Goal: Task Accomplishment & Management: Complete application form

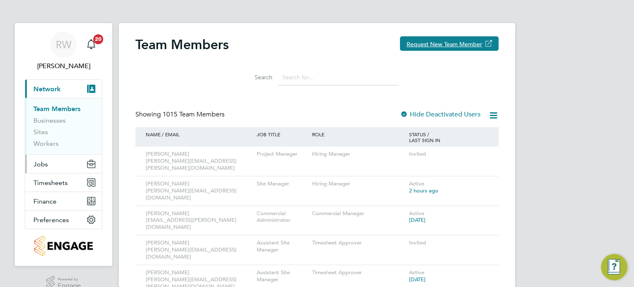
click at [46, 159] on button "Jobs" at bounding box center [63, 164] width 77 height 18
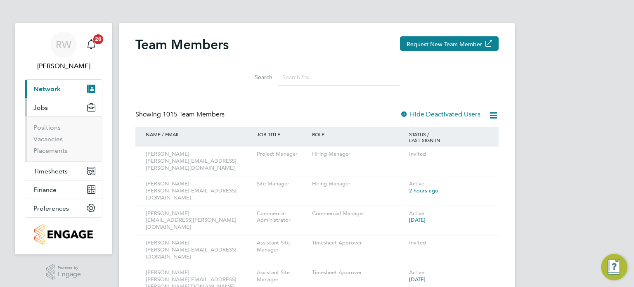
click at [50, 143] on li "Vacancies" at bounding box center [64, 141] width 62 height 12
click at [50, 147] on link "Placements" at bounding box center [50, 151] width 34 height 8
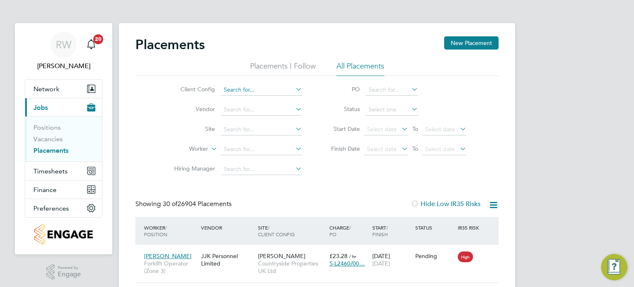
click at [239, 92] on input at bounding box center [261, 90] width 81 height 12
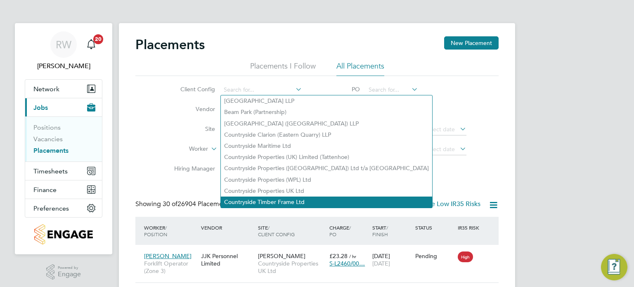
click at [252, 201] on li "Countryside Timber Frame Ltd" at bounding box center [326, 202] width 211 height 11
type input "Countryside Timber Frame Ltd"
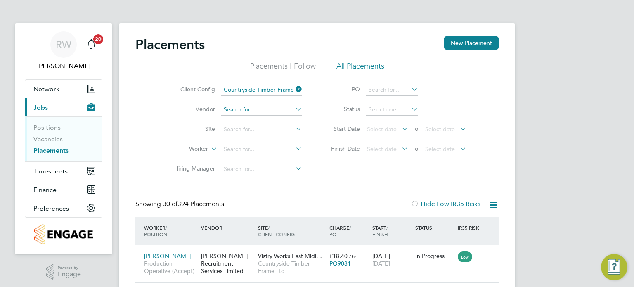
click at [253, 110] on input at bounding box center [261, 110] width 81 height 12
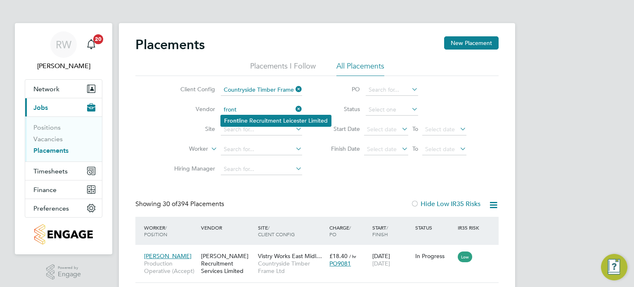
click at [252, 118] on li "Front line Recruitment Leicester Limited" at bounding box center [276, 120] width 110 height 11
type input "Frontline Recruitment Leicester Limited"
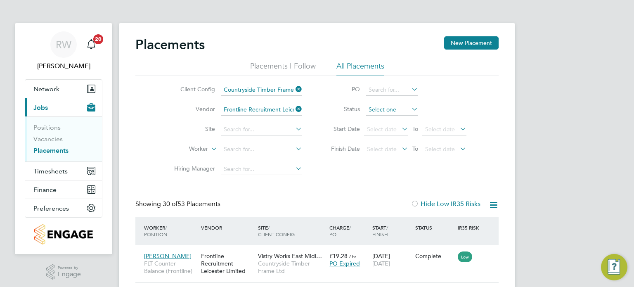
click at [391, 110] on input at bounding box center [392, 110] width 52 height 12
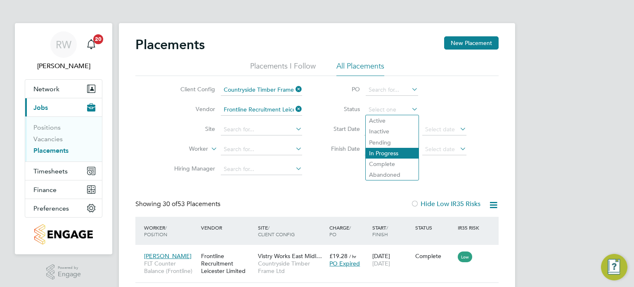
click at [391, 154] on li "In Progress" at bounding box center [392, 153] width 53 height 11
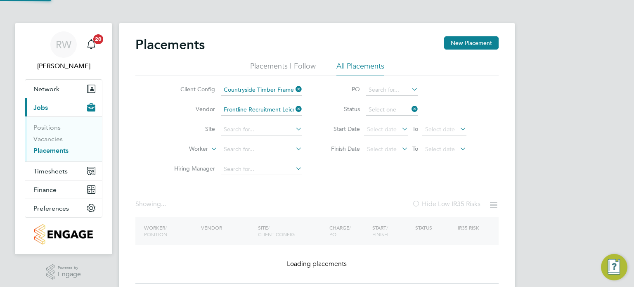
type input "In Progress"
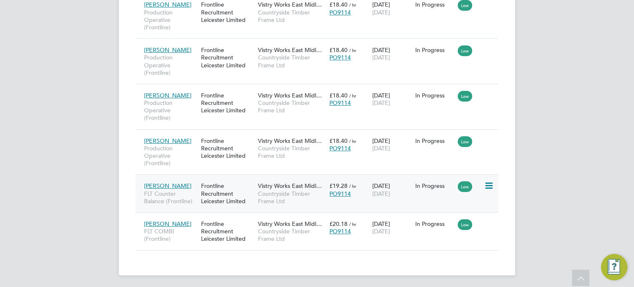
click at [296, 195] on span "Countryside Timber Frame Ltd" at bounding box center [291, 197] width 67 height 15
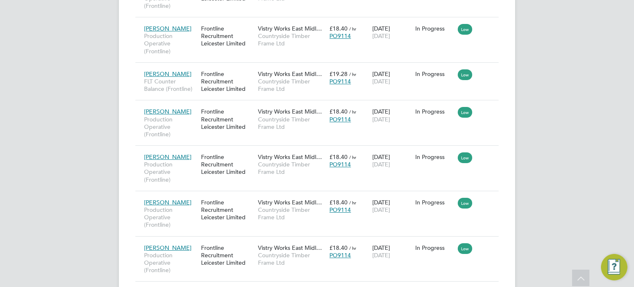
scroll to position [397, 0]
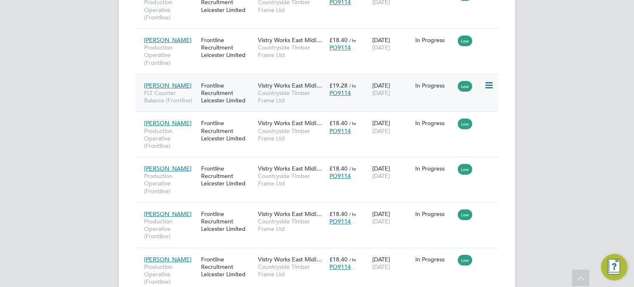
click at [288, 88] on div "Vistry Works East Midl… Countryside Timber Frame Ltd" at bounding box center [291, 93] width 71 height 31
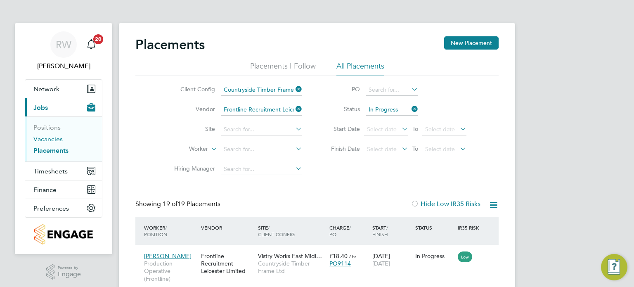
click at [49, 136] on link "Vacancies" at bounding box center [47, 139] width 29 height 8
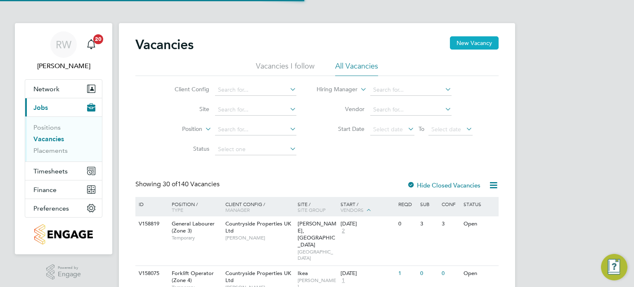
click at [462, 44] on button "New Vacancy" at bounding box center [474, 42] width 49 height 13
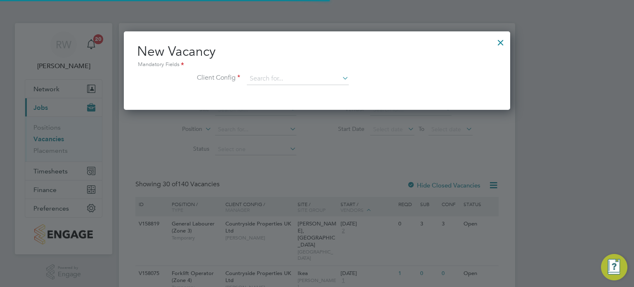
scroll to position [78, 387]
click at [320, 73] on input at bounding box center [298, 79] width 102 height 12
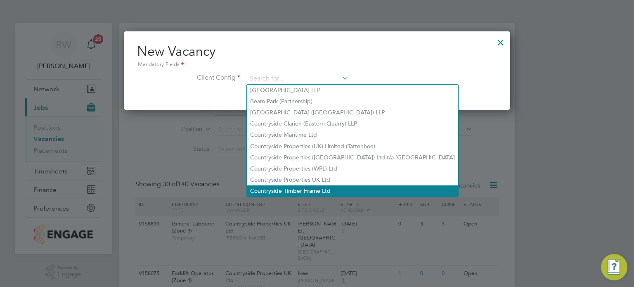
click at [298, 190] on li "Countryside Timber Frame Ltd" at bounding box center [352, 190] width 211 height 11
type input "Countryside Timber Frame Ltd"
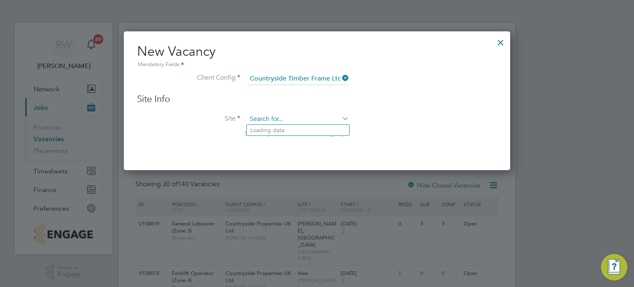
click at [270, 114] on input at bounding box center [298, 119] width 102 height 12
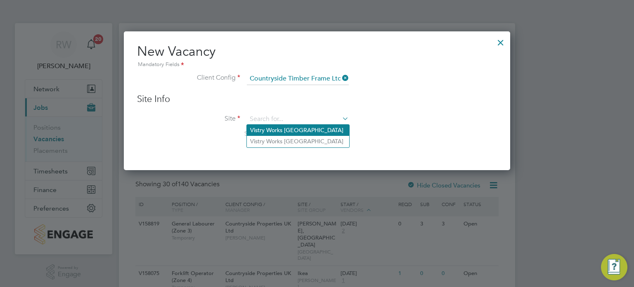
click at [272, 128] on li "Vistry Works [GEOGRAPHIC_DATA]" at bounding box center [298, 130] width 102 height 11
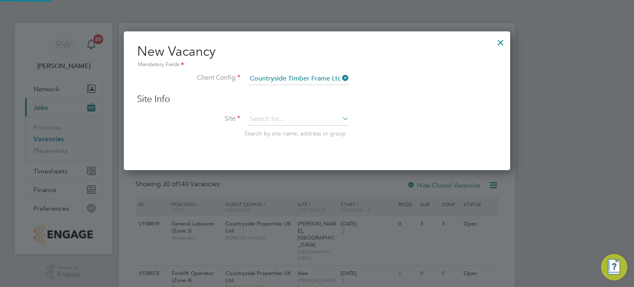
type input "Vistry Works [GEOGRAPHIC_DATA]"
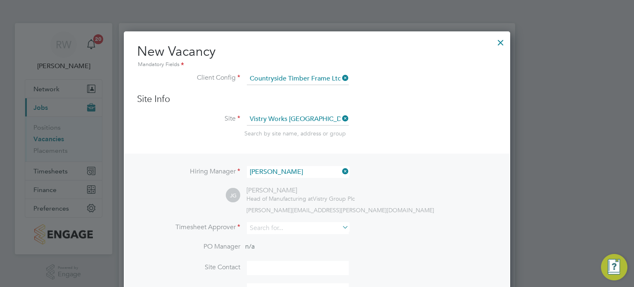
scroll to position [140, 0]
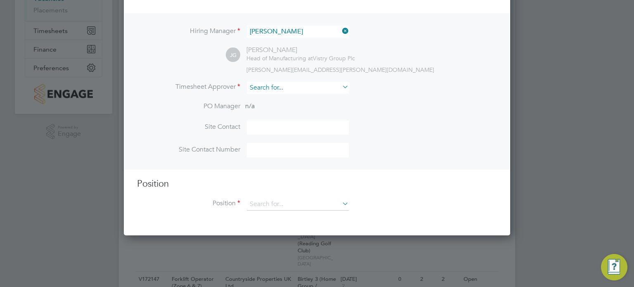
click at [278, 88] on input at bounding box center [298, 88] width 102 height 12
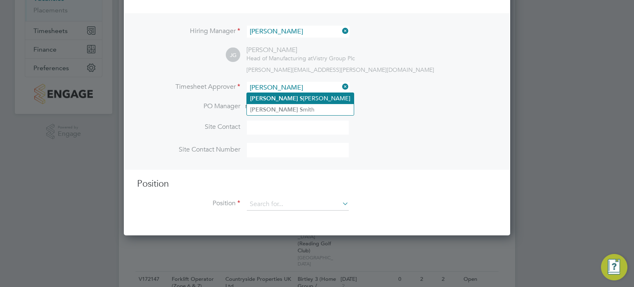
click at [278, 95] on li "[PERSON_NAME]" at bounding box center [300, 98] width 107 height 11
type input "[PERSON_NAME]"
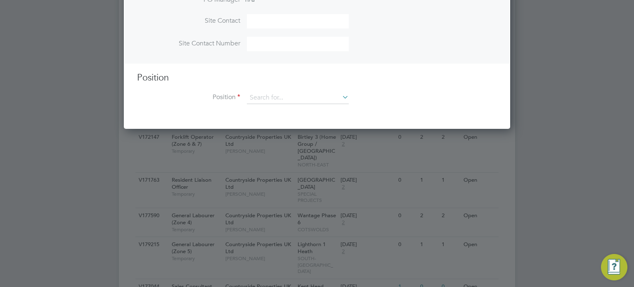
scroll to position [282, 0]
click at [281, 97] on input at bounding box center [298, 98] width 102 height 12
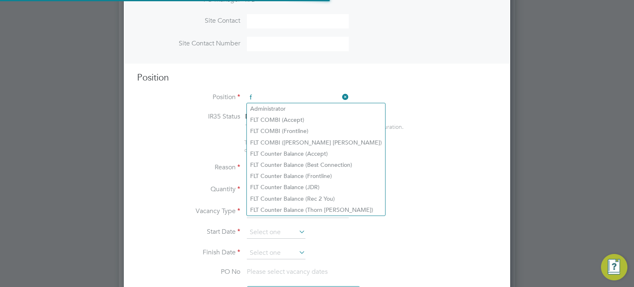
scroll to position [1185, 387]
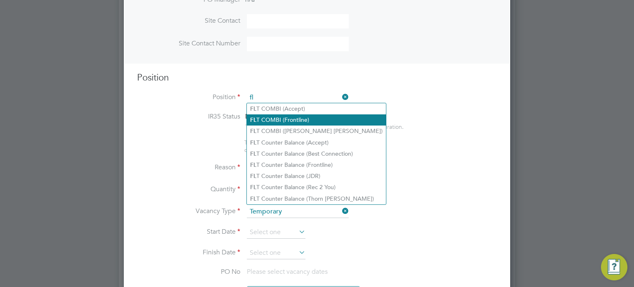
click at [284, 117] on li "FL T COMBI (Frontline)" at bounding box center [316, 119] width 139 height 11
type input "FLT COMBI (Frontline)"
type textarea "Unloading vehicles carrying inbound goods.Locating goods into cantilever rackin…"
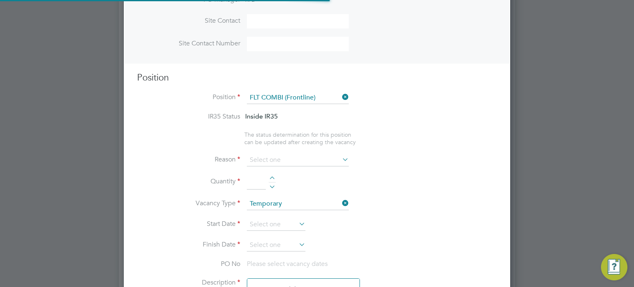
scroll to position [24, 43]
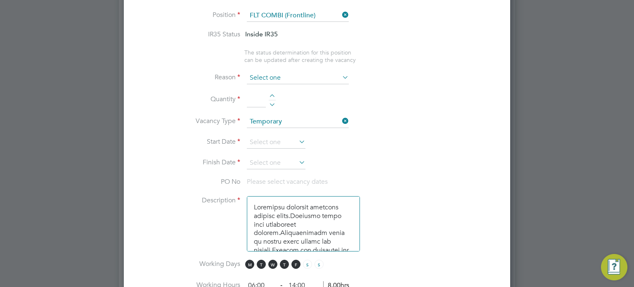
click at [294, 76] on input at bounding box center [298, 78] width 102 height 12
click at [277, 161] on li "Replacement" at bounding box center [298, 164] width 102 height 11
type input "Replacement"
click at [270, 95] on div at bounding box center [272, 97] width 7 height 6
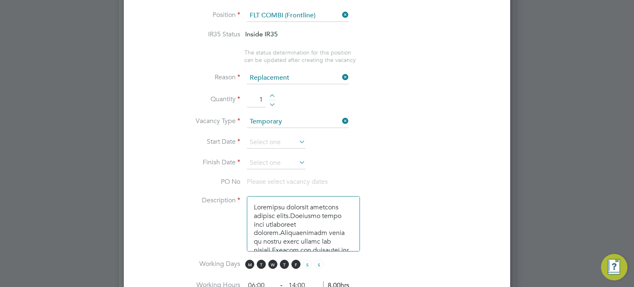
type input "2"
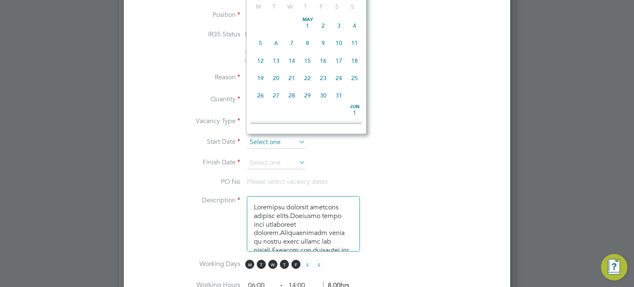
click at [261, 136] on input at bounding box center [276, 142] width 59 height 12
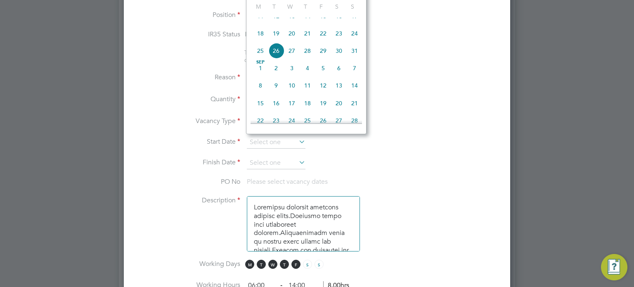
click at [263, 38] on span "18" at bounding box center [261, 34] width 16 height 16
type input "[DATE]"
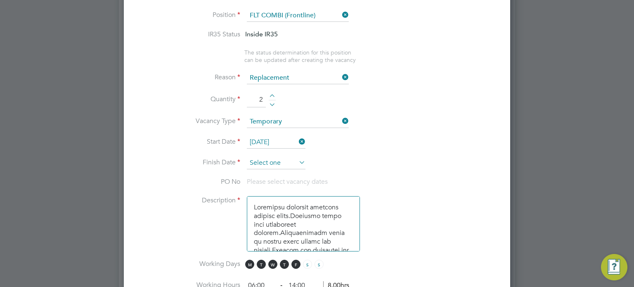
click at [266, 158] on input at bounding box center [276, 163] width 59 height 12
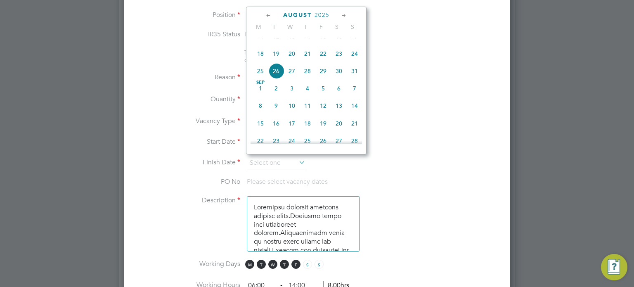
click at [346, 17] on icon at bounding box center [344, 15] width 8 height 9
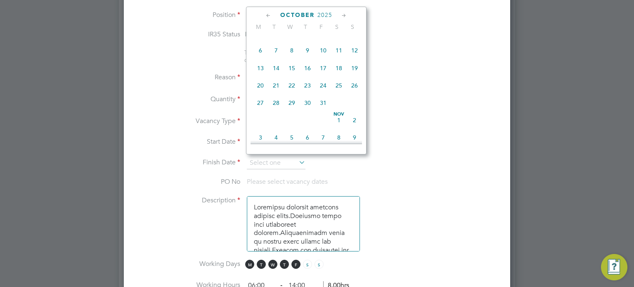
click at [353, 41] on span "5" at bounding box center [355, 33] width 16 height 16
type input "[DATE]"
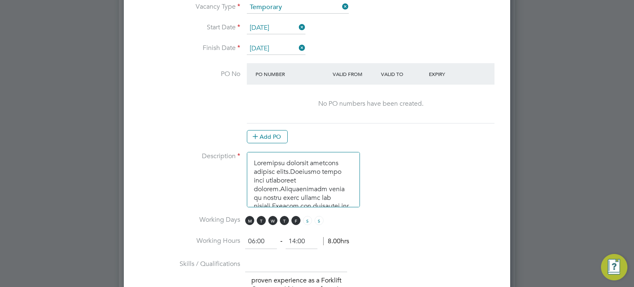
click at [274, 126] on at-purchase-order-table "PO Number Valid From Valid To Expiry No PO numbers have been created. Add PO" at bounding box center [371, 103] width 248 height 80
click at [274, 130] on button "Add PO" at bounding box center [267, 136] width 41 height 13
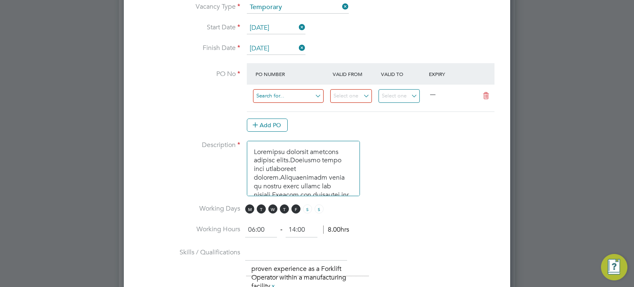
click at [277, 94] on input at bounding box center [288, 96] width 71 height 14
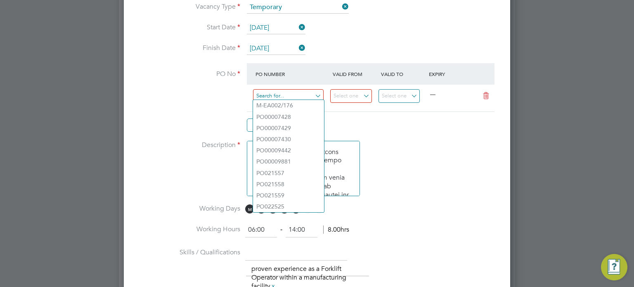
paste input "PO9114"
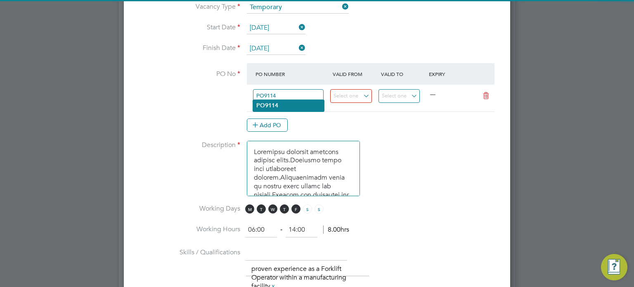
type input "PO9114"
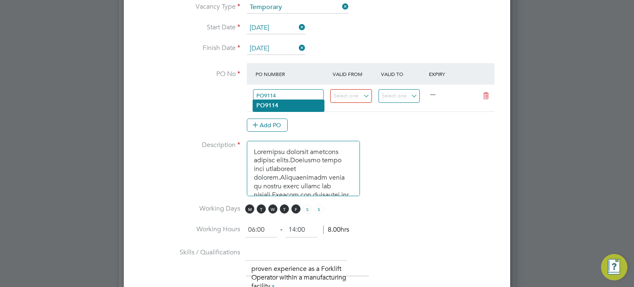
click at [276, 106] on b "PO9114" at bounding box center [267, 105] width 22 height 7
type input "[DATE]"
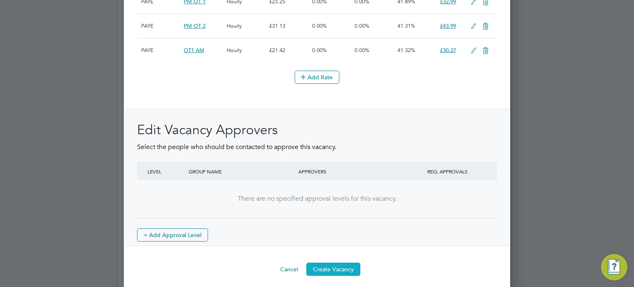
click at [325, 264] on button "Create Vacancy" at bounding box center [333, 269] width 54 height 13
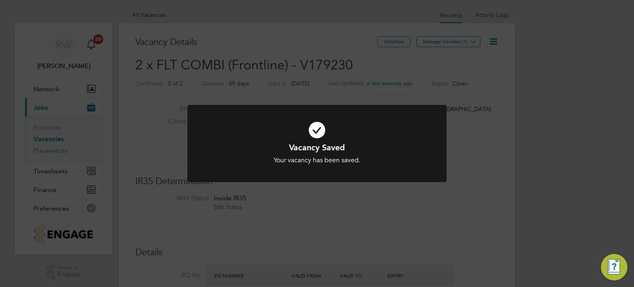
click at [493, 152] on div "Vacancy Saved Your vacancy has been saved. Cancel Okay" at bounding box center [317, 143] width 634 height 287
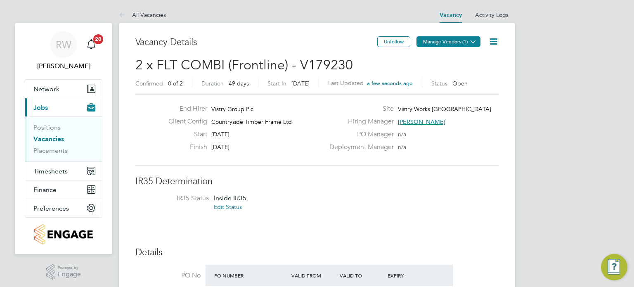
click at [466, 40] on button "Manage Vendors (1)" at bounding box center [449, 41] width 64 height 11
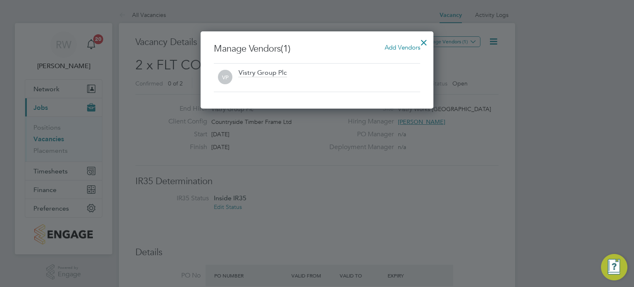
click at [401, 44] on span "Add Vendors" at bounding box center [403, 47] width 36 height 8
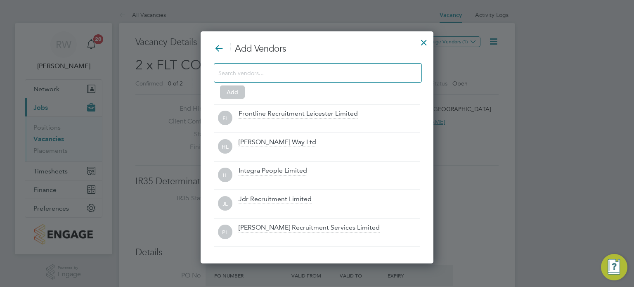
click at [332, 73] on input at bounding box center [311, 72] width 186 height 11
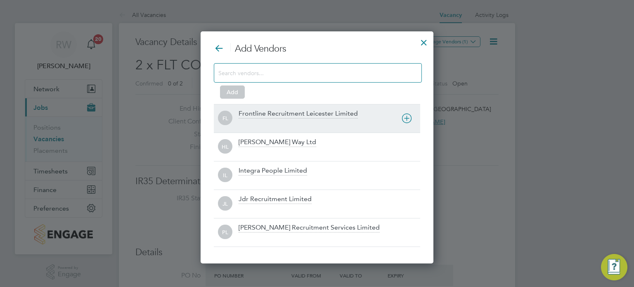
click at [306, 110] on div "Frontline Recruitment Leicester Limited" at bounding box center [298, 113] width 119 height 9
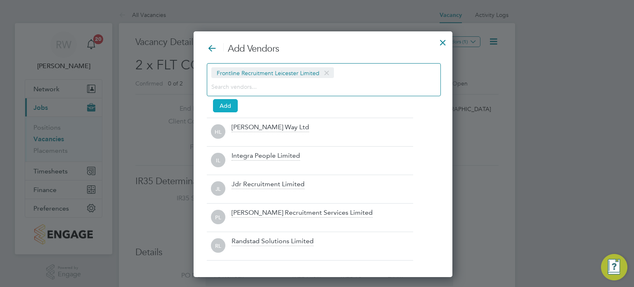
click at [230, 103] on button "Add" at bounding box center [225, 105] width 25 height 13
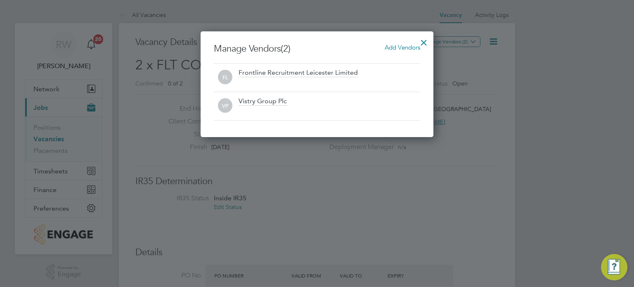
click at [423, 40] on div at bounding box center [424, 40] width 15 height 15
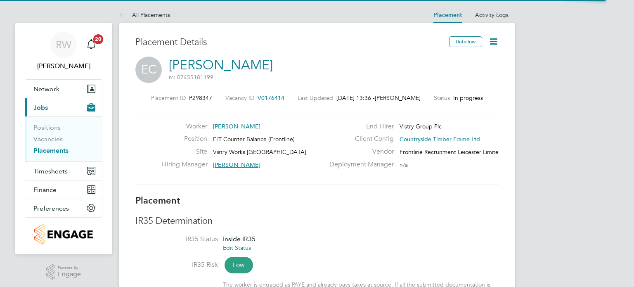
click at [494, 44] on icon at bounding box center [493, 41] width 10 height 10
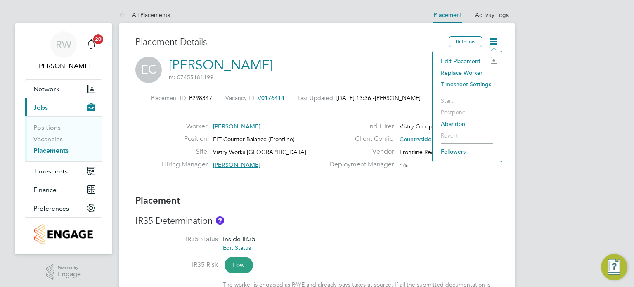
click at [468, 56] on li "Edit Placement e" at bounding box center [467, 61] width 61 height 12
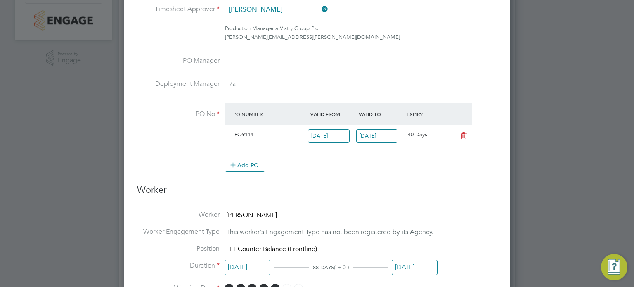
click at [377, 134] on input "[DATE]" at bounding box center [377, 136] width 42 height 14
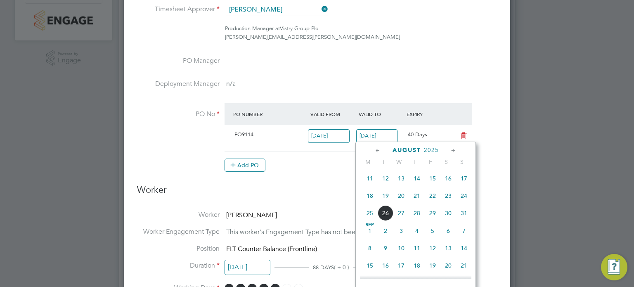
click at [466, 178] on span "17" at bounding box center [464, 179] width 16 height 16
type input "[DATE]"
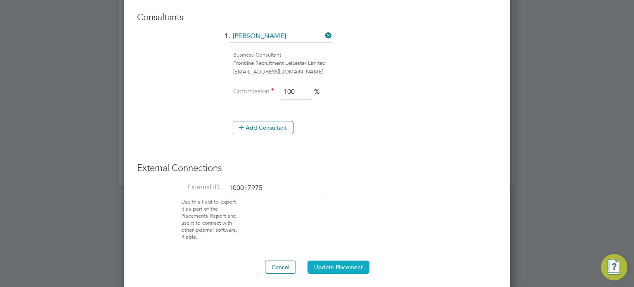
click at [339, 265] on button "Update Placement" at bounding box center [339, 267] width 62 height 13
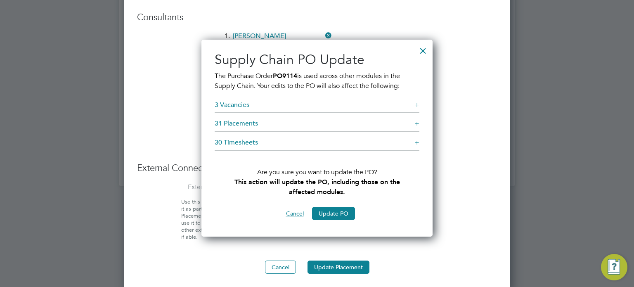
click at [299, 213] on button "Cancel" at bounding box center [295, 213] width 31 height 13
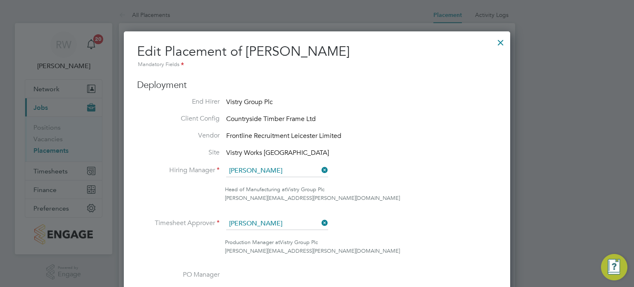
click at [499, 41] on div at bounding box center [500, 40] width 15 height 15
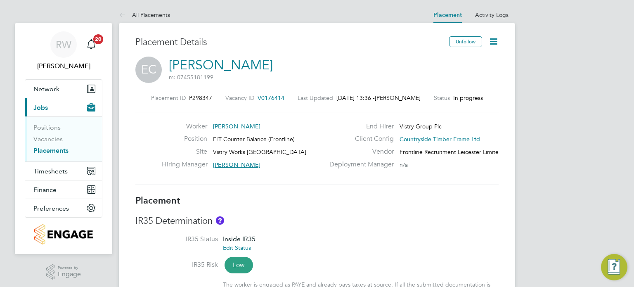
click at [497, 39] on icon at bounding box center [493, 41] width 10 height 10
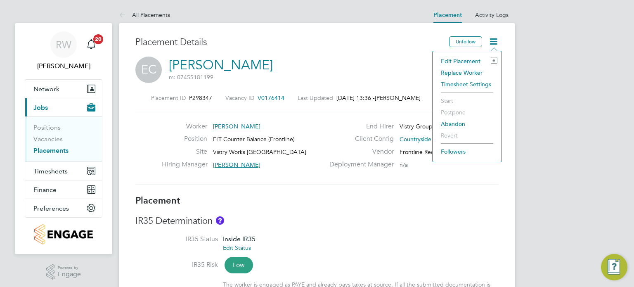
click at [471, 58] on li "Edit Placement e" at bounding box center [467, 61] width 61 height 12
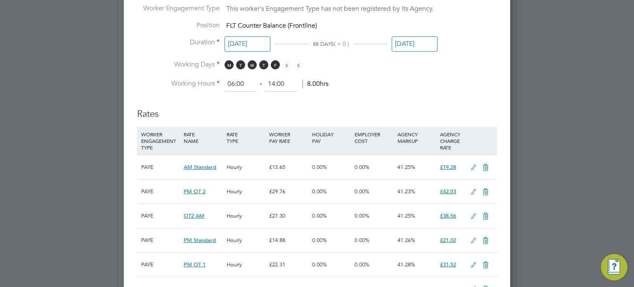
click at [400, 40] on input "[DATE]" at bounding box center [415, 43] width 46 height 15
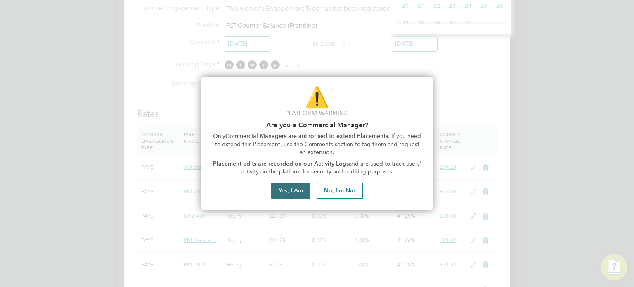
click at [286, 197] on button "Yes, I Am" at bounding box center [290, 190] width 39 height 17
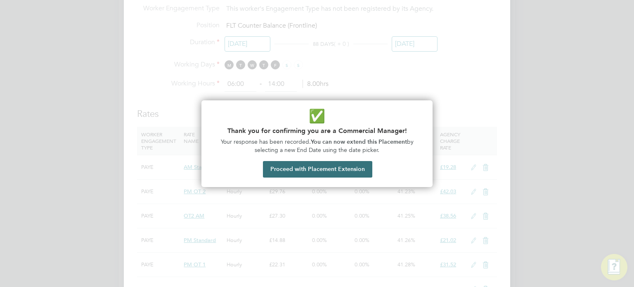
click at [319, 166] on button "Proceed with Placement Extension" at bounding box center [317, 169] width 109 height 17
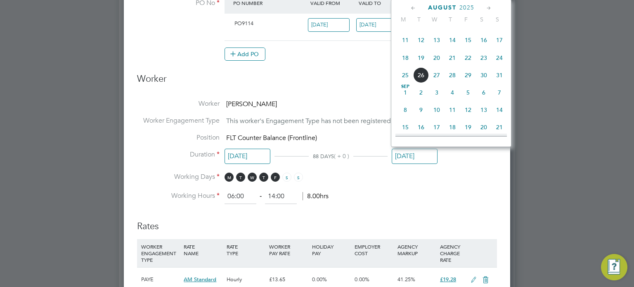
click at [504, 38] on span "17" at bounding box center [500, 40] width 16 height 16
type input "17 Aug 2025"
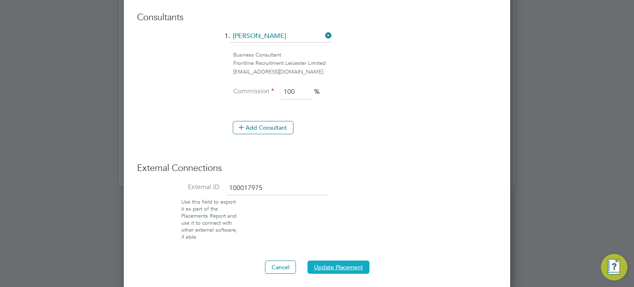
click at [332, 261] on button "Update Placement" at bounding box center [339, 267] width 62 height 13
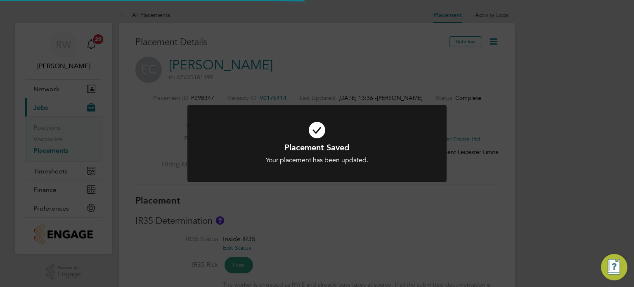
click at [360, 231] on div "Placement Saved Your placement has been updated. Cancel Okay" at bounding box center [317, 143] width 634 height 287
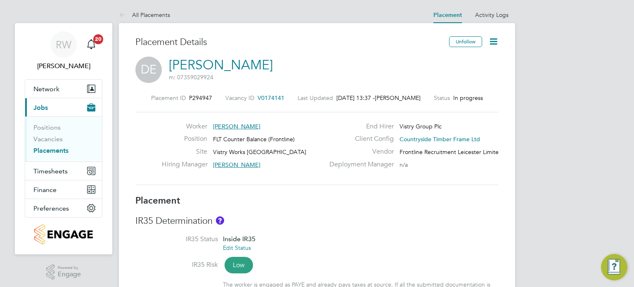
click at [493, 42] on icon at bounding box center [493, 41] width 10 height 10
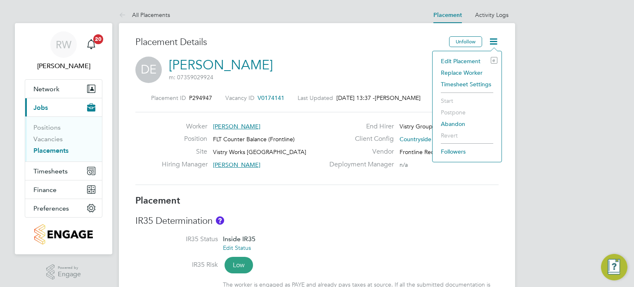
click at [467, 62] on li "Edit Placement e" at bounding box center [467, 61] width 61 height 12
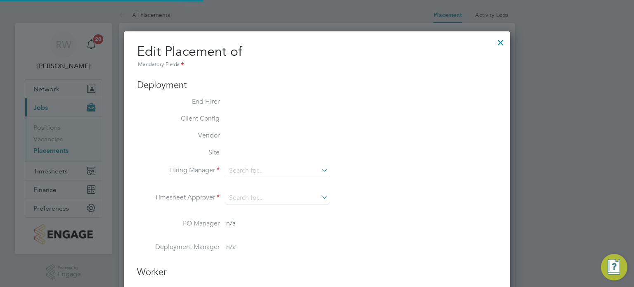
type input "[PERSON_NAME]"
type input "[DATE]"
type input "06:00"
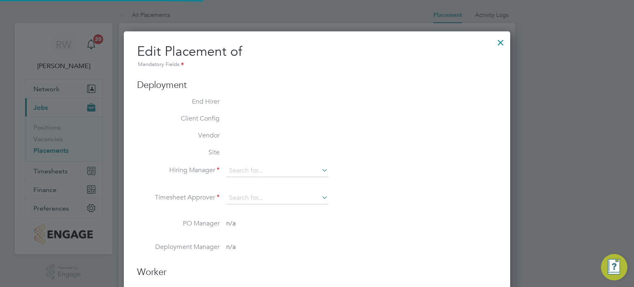
type input "14:00"
type input "100016789"
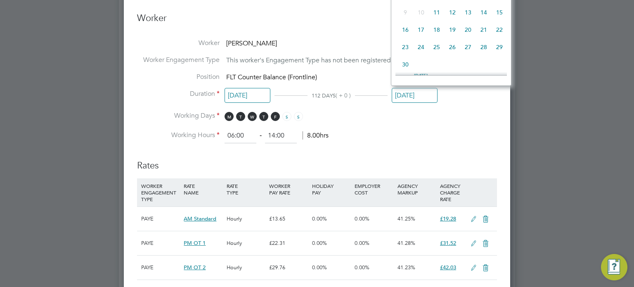
click at [401, 91] on input "[DATE]" at bounding box center [415, 95] width 46 height 15
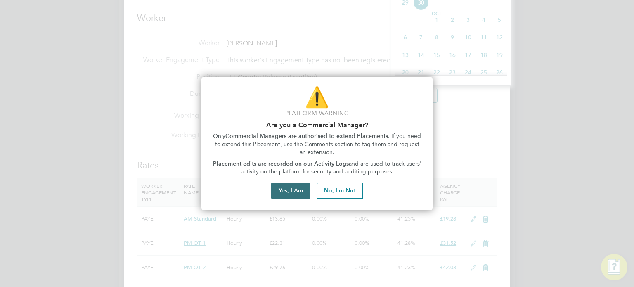
click at [282, 189] on button "Yes, I Am" at bounding box center [290, 190] width 39 height 17
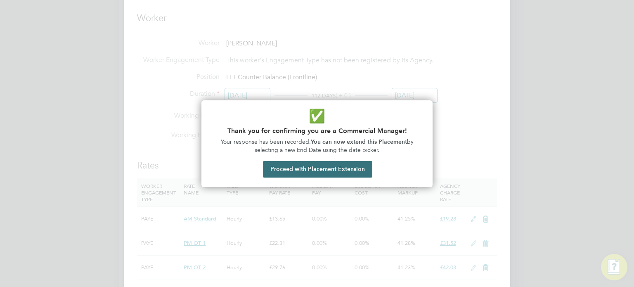
click at [311, 166] on button "Proceed with Placement Extension" at bounding box center [317, 169] width 109 height 17
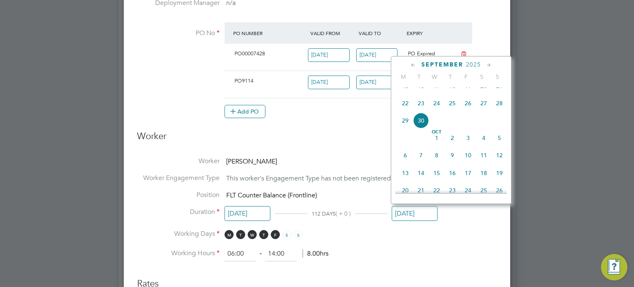
click at [413, 65] on icon at bounding box center [414, 65] width 8 height 9
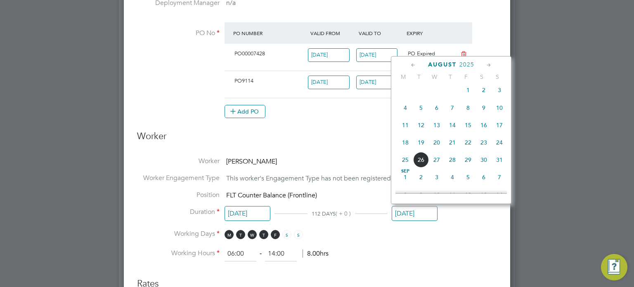
click at [498, 127] on span "17" at bounding box center [500, 125] width 16 height 16
type input "17 Aug 2025"
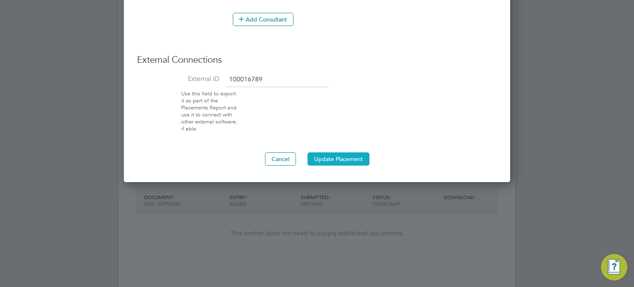
click at [343, 157] on button "Update Placement" at bounding box center [339, 158] width 62 height 13
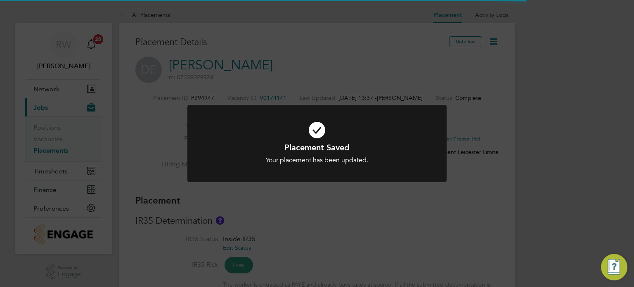
click at [302, 216] on div "Placement Saved Your placement has been updated. Cancel Okay" at bounding box center [317, 143] width 634 height 287
